Goal: Check status: Check status

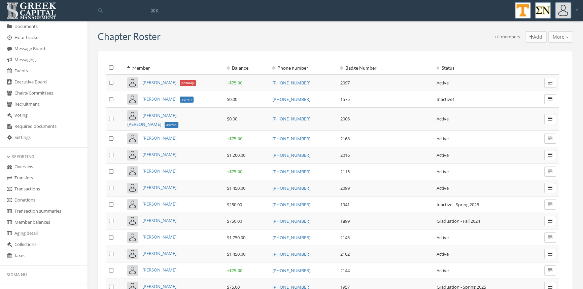
scroll to position [154, 0]
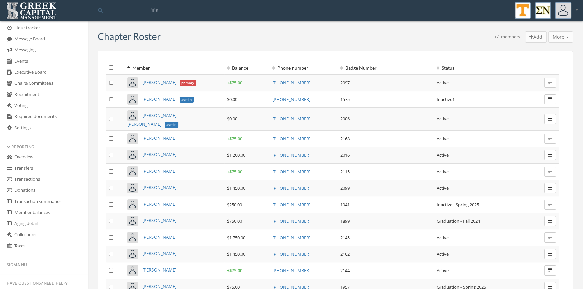
click at [43, 180] on link "Transactions" at bounding box center [43, 179] width 87 height 11
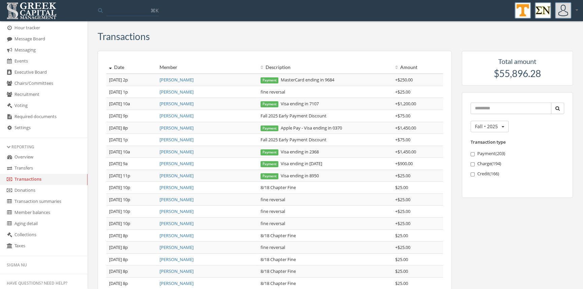
click at [167, 80] on link "[PERSON_NAME]" at bounding box center [177, 80] width 34 height 6
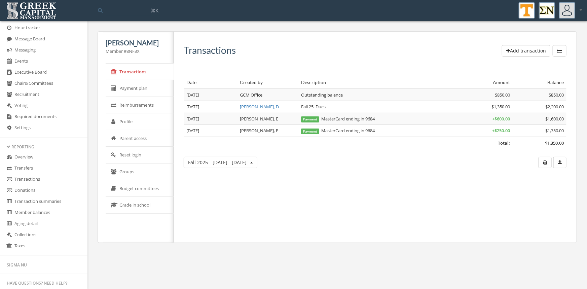
click at [34, 177] on link "Transactions" at bounding box center [43, 179] width 87 height 11
